Goal: Entertainment & Leisure: Consume media (video, audio)

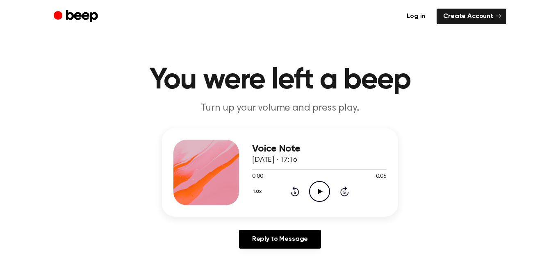
click at [316, 190] on icon "Play Audio" at bounding box center [319, 191] width 21 height 21
click at [318, 190] on icon at bounding box center [320, 191] width 5 height 5
click at [326, 192] on icon "Play Audio" at bounding box center [319, 191] width 21 height 21
